Goal: Navigation & Orientation: Find specific page/section

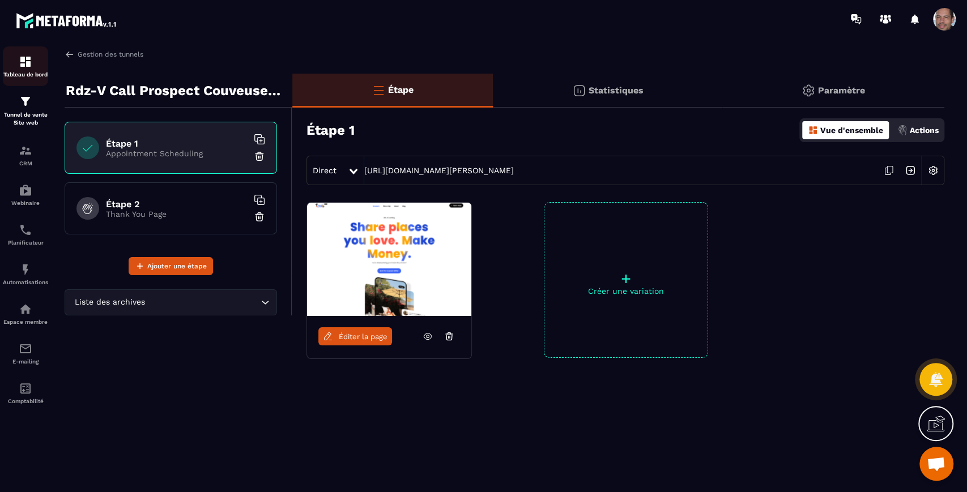
click at [31, 64] on img at bounding box center [26, 62] width 14 height 14
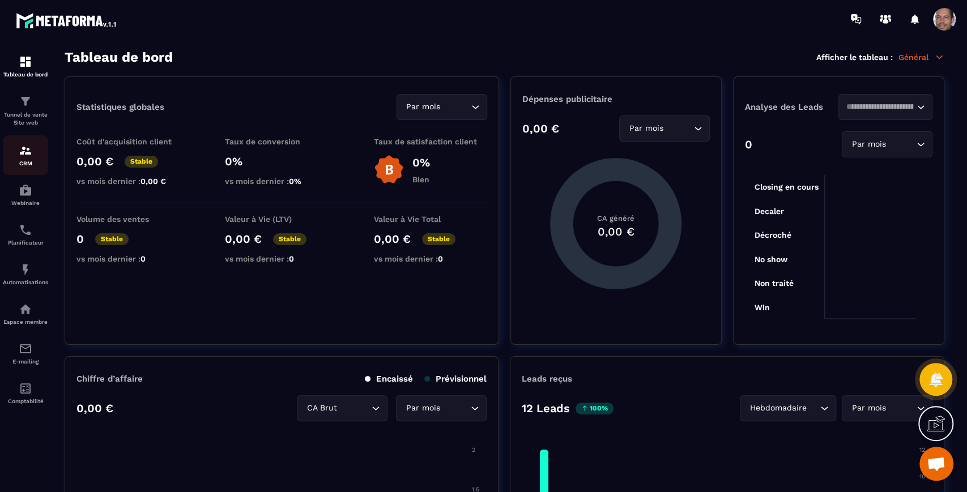
click at [39, 163] on p "CRM" at bounding box center [25, 163] width 45 height 6
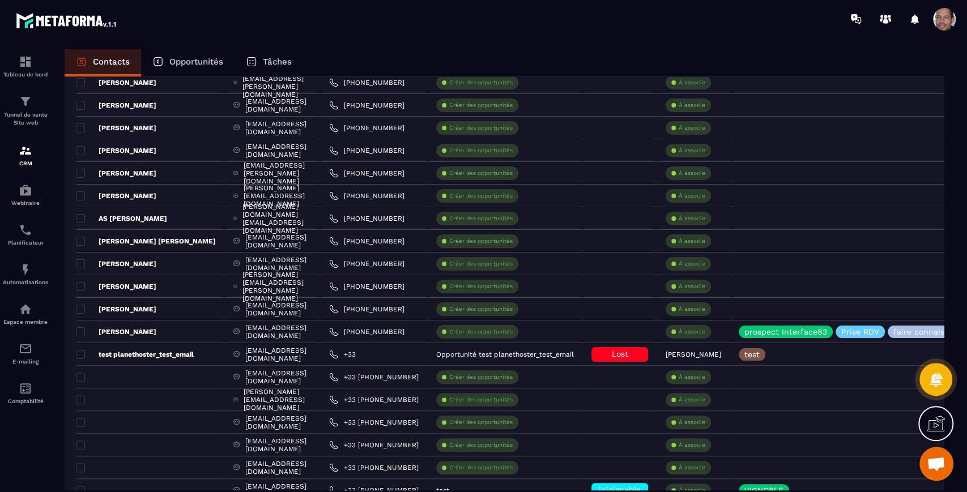
scroll to position [63, 0]
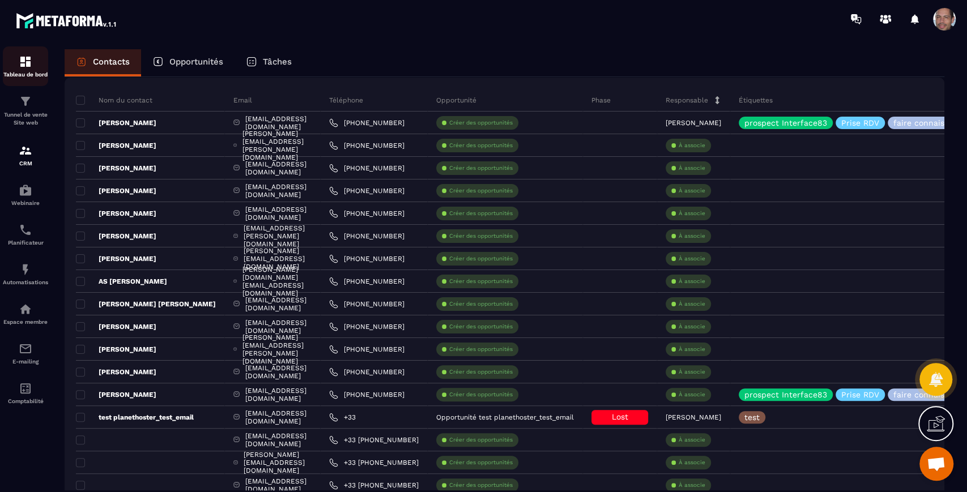
click at [29, 72] on p "Tableau de bord" at bounding box center [25, 74] width 45 height 6
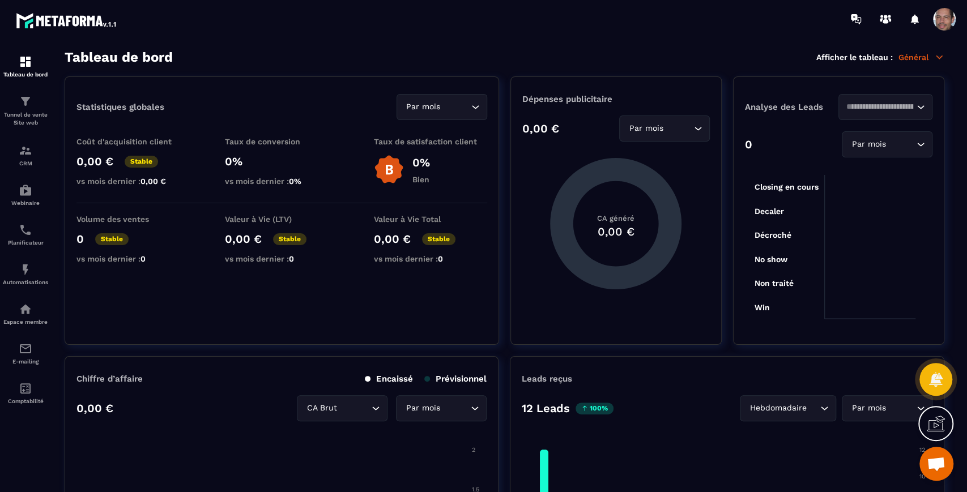
scroll to position [63, 0]
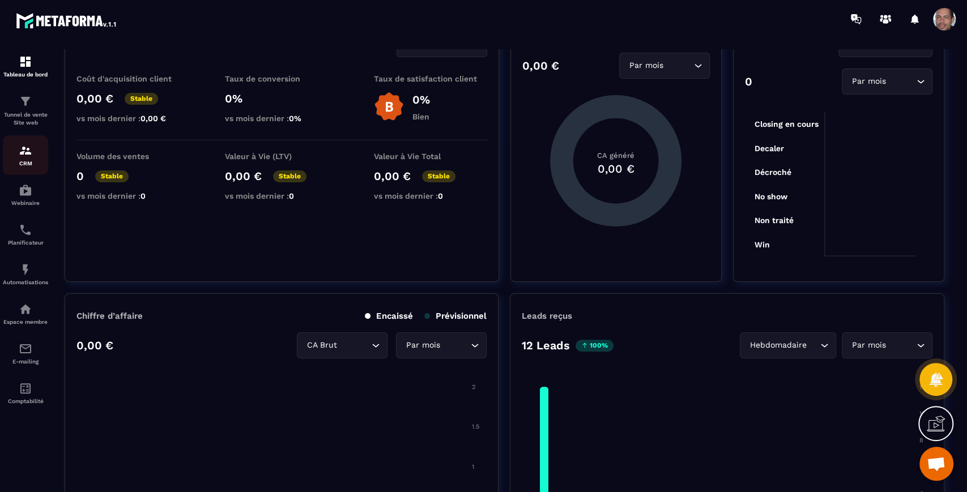
click at [32, 157] on div "CRM" at bounding box center [25, 155] width 45 height 23
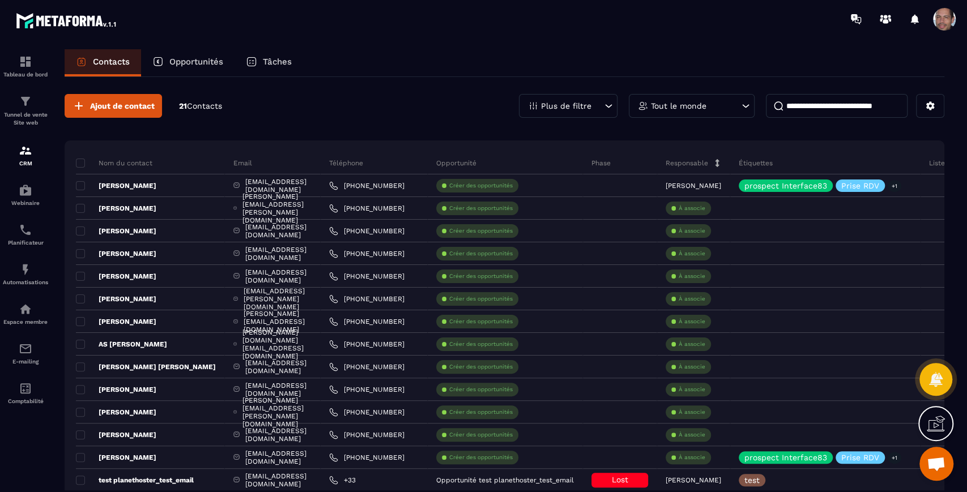
click at [503, 108] on p "Plus de filtre" at bounding box center [566, 106] width 50 height 8
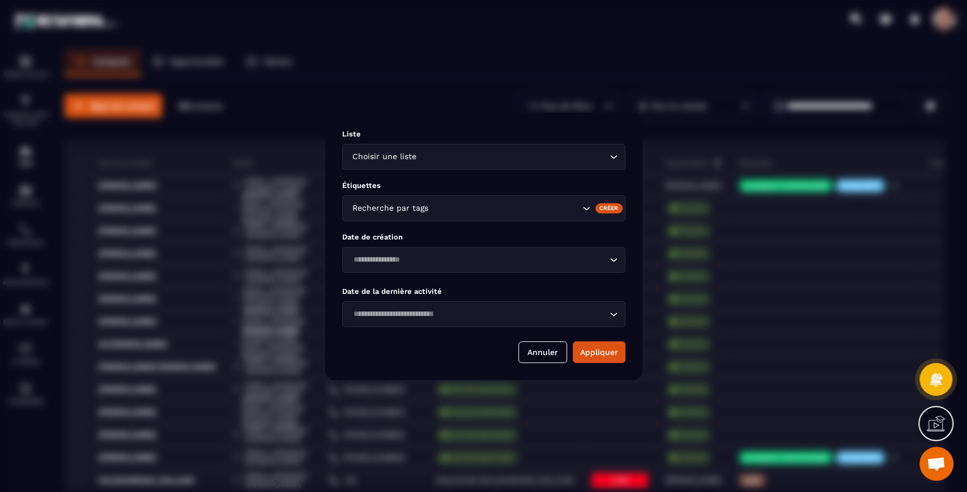
click at [503, 152] on input "Search for option" at bounding box center [512, 157] width 188 height 12
click at [459, 130] on p "Liste" at bounding box center [483, 134] width 283 height 8
click at [503, 353] on button "Annuler" at bounding box center [542, 352] width 49 height 22
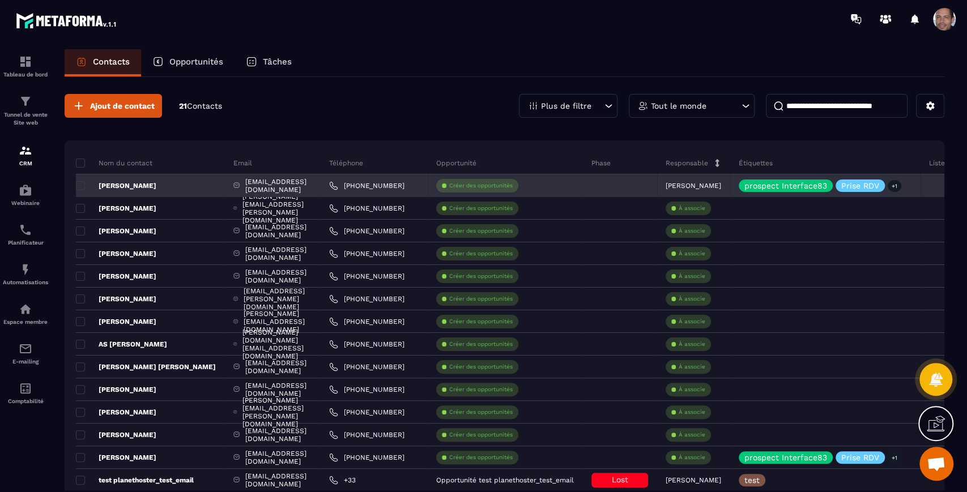
click at [503, 181] on div at bounding box center [620, 185] width 74 height 23
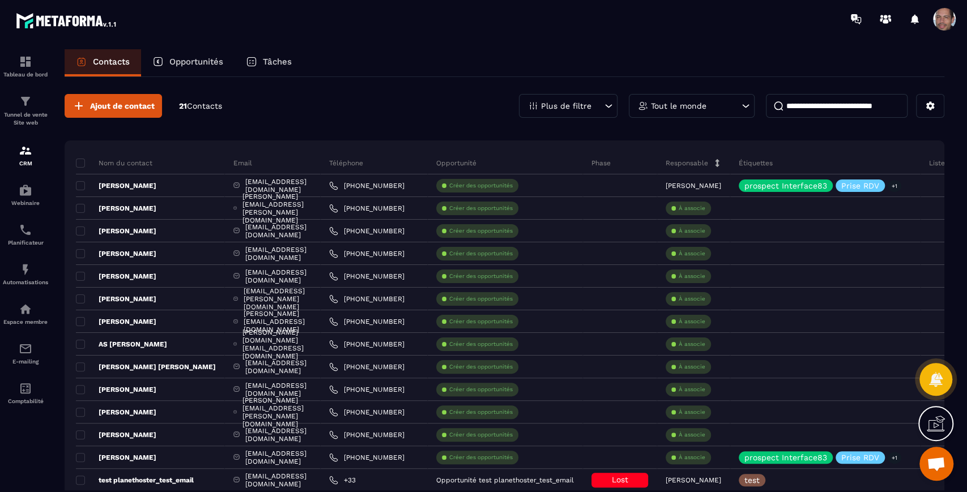
click at [503, 165] on p "Phase" at bounding box center [600, 163] width 19 height 9
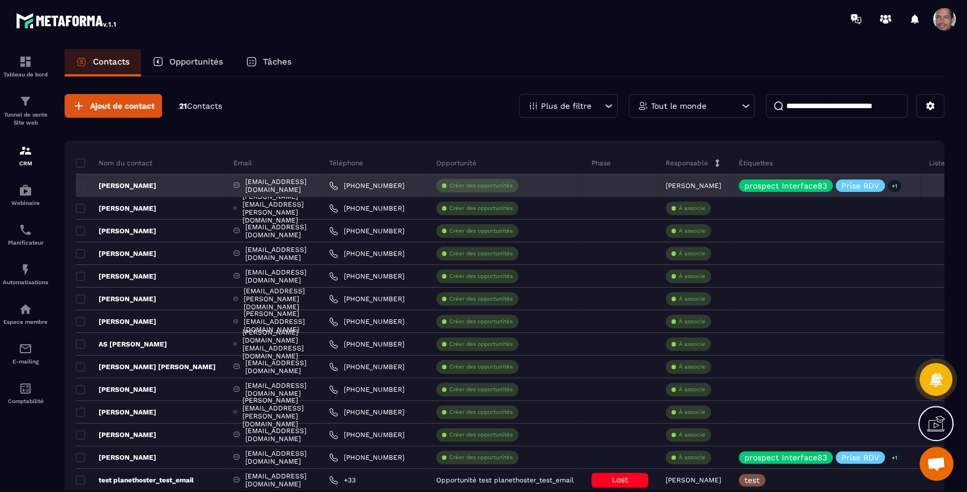
click at [294, 190] on div "[EMAIL_ADDRESS][DOMAIN_NAME]" at bounding box center [273, 185] width 96 height 23
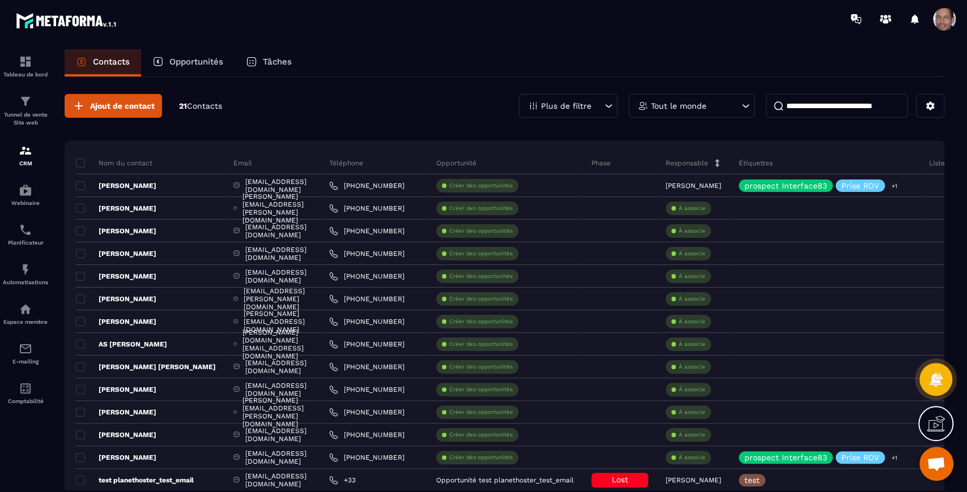
click at [212, 70] on div "Opportunités" at bounding box center [187, 62] width 93 height 27
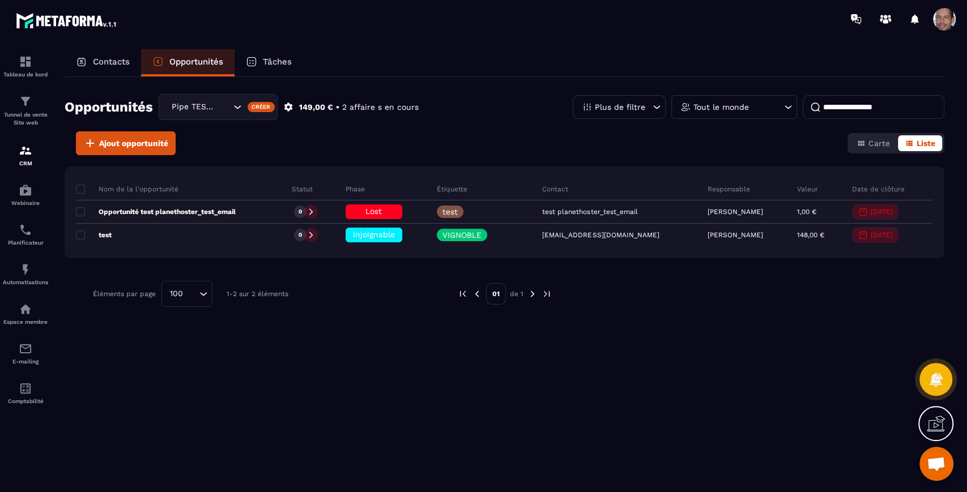
click at [276, 59] on p "Tâches" at bounding box center [277, 62] width 29 height 10
